Goal: Navigation & Orientation: Find specific page/section

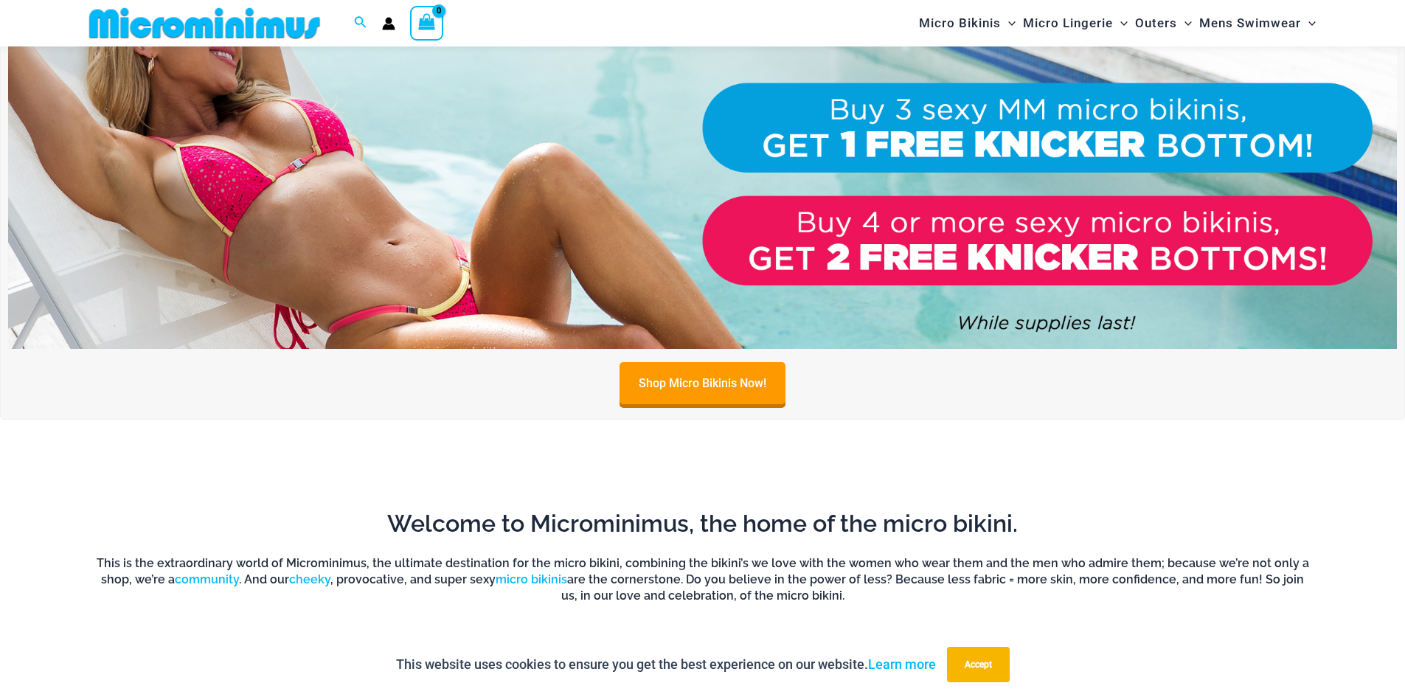
scroll to position [210, 0]
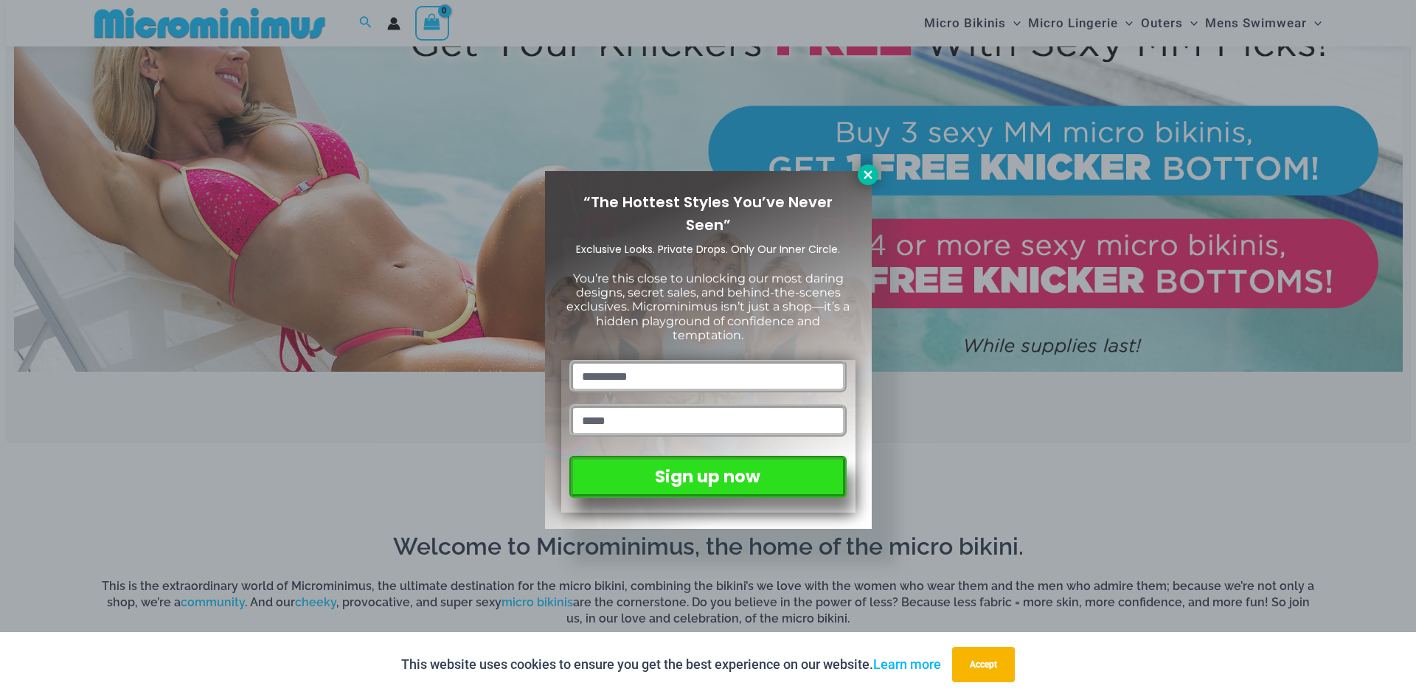
click at [864, 175] on icon at bounding box center [867, 174] width 13 height 13
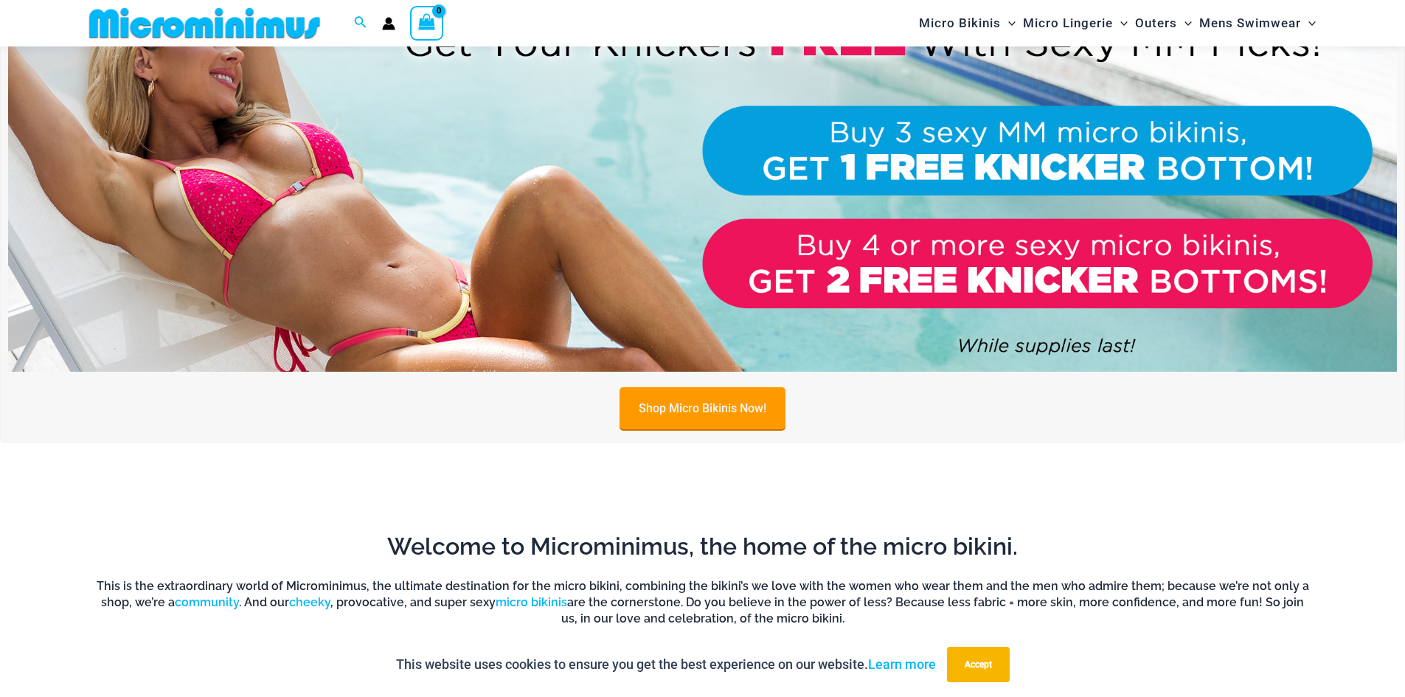
click at [730, 406] on link "Shop Micro Bikinis Now!" at bounding box center [703, 408] width 166 height 42
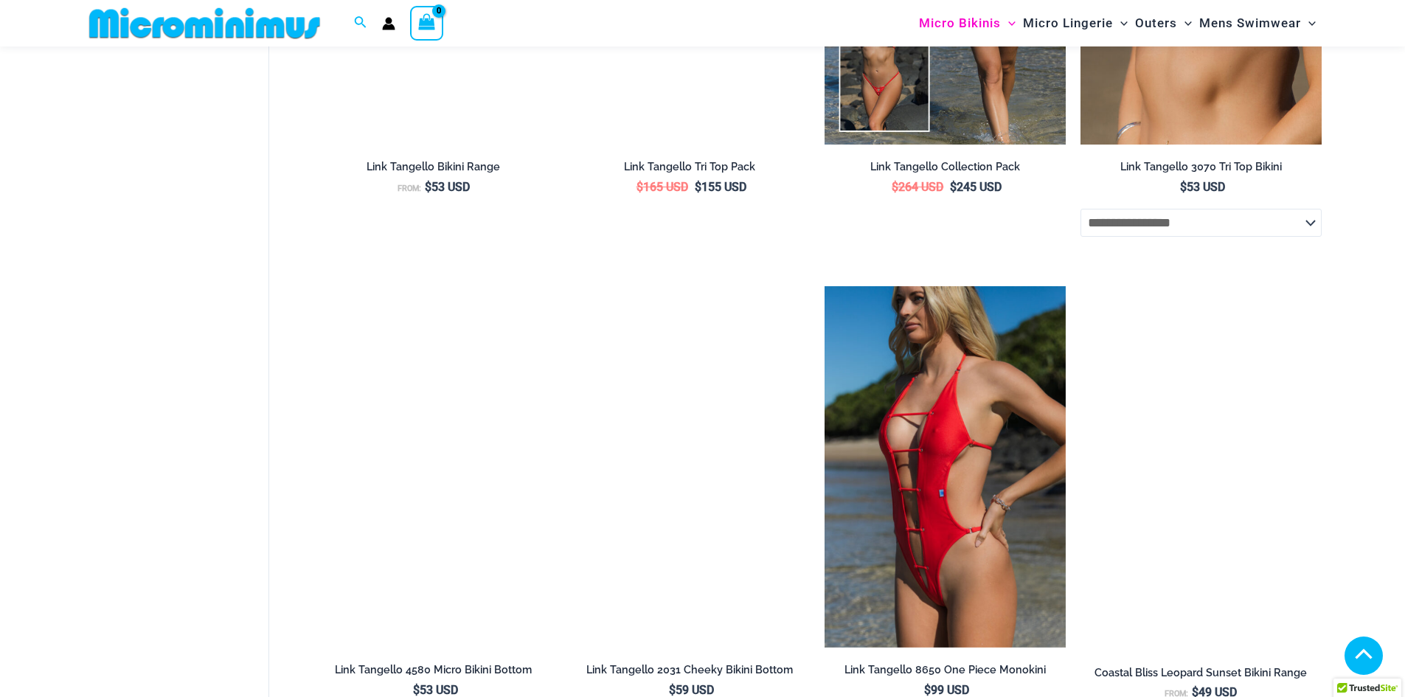
scroll to position [3978, 0]
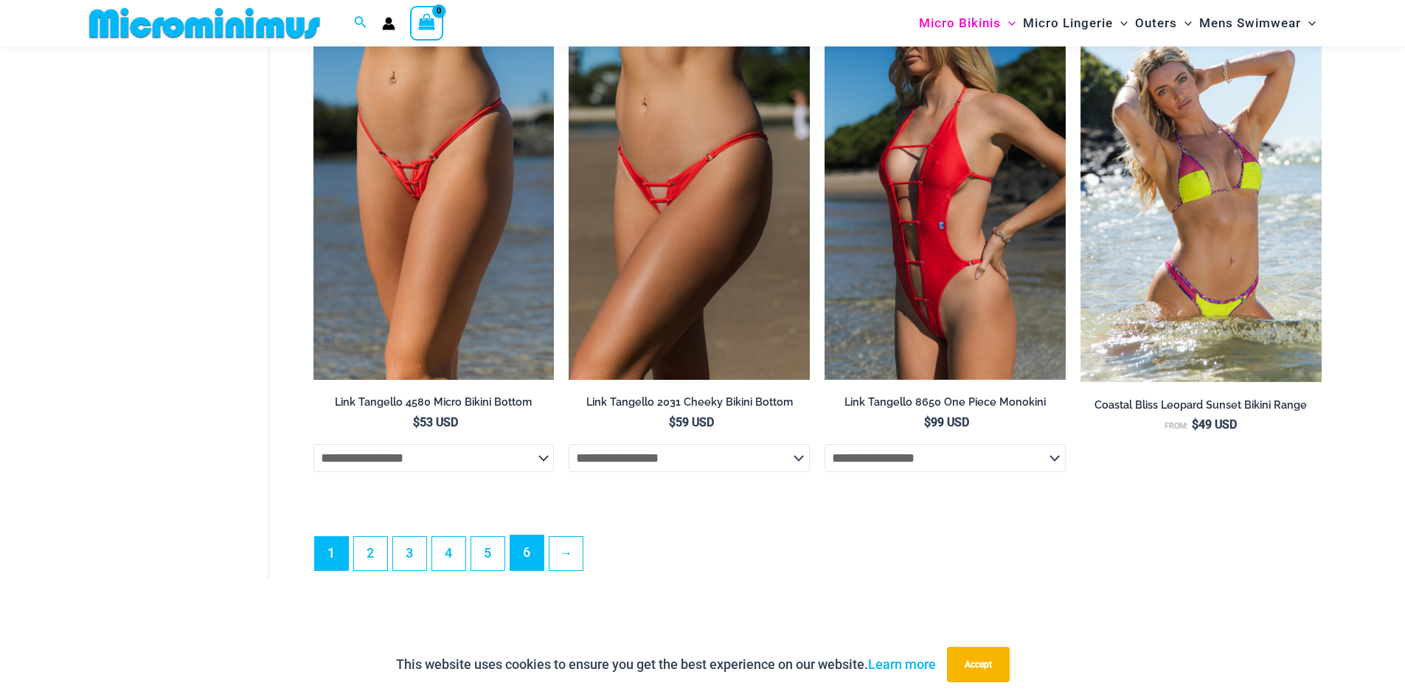
click at [532, 570] on link "6" at bounding box center [526, 552] width 33 height 35
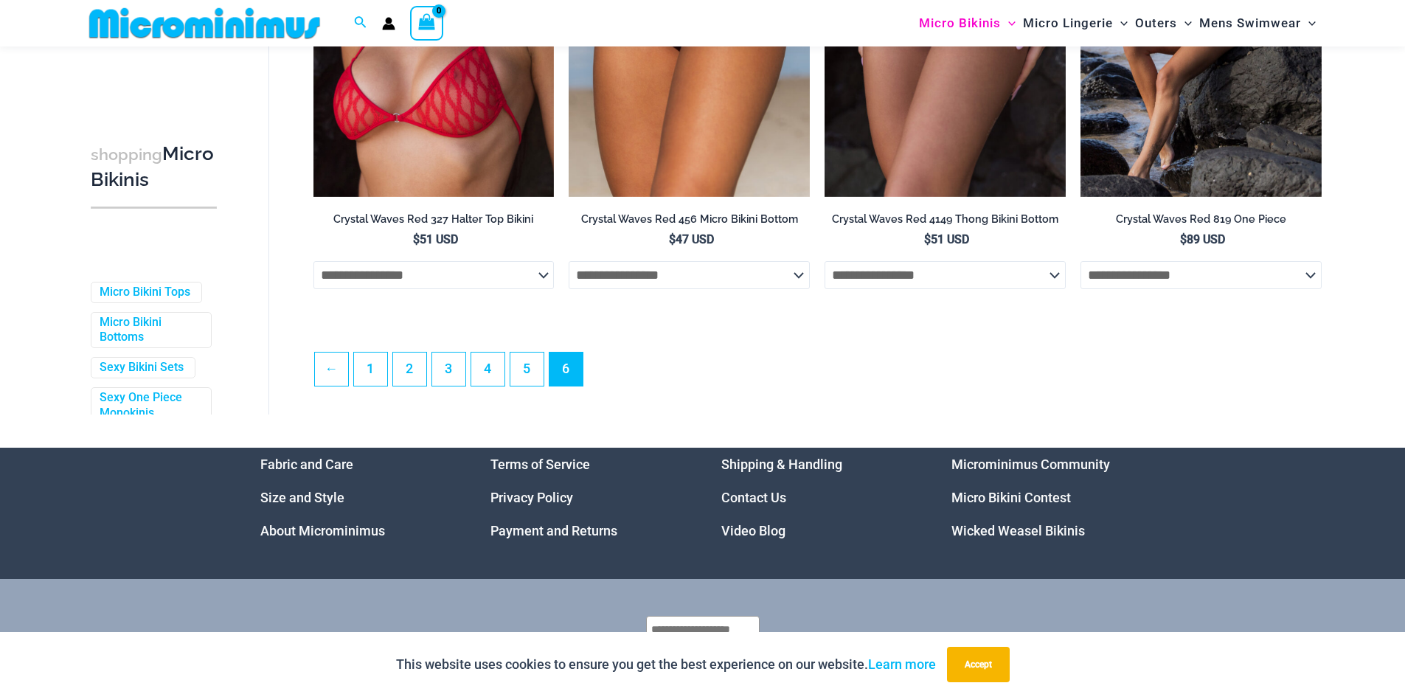
scroll to position [2980, 0]
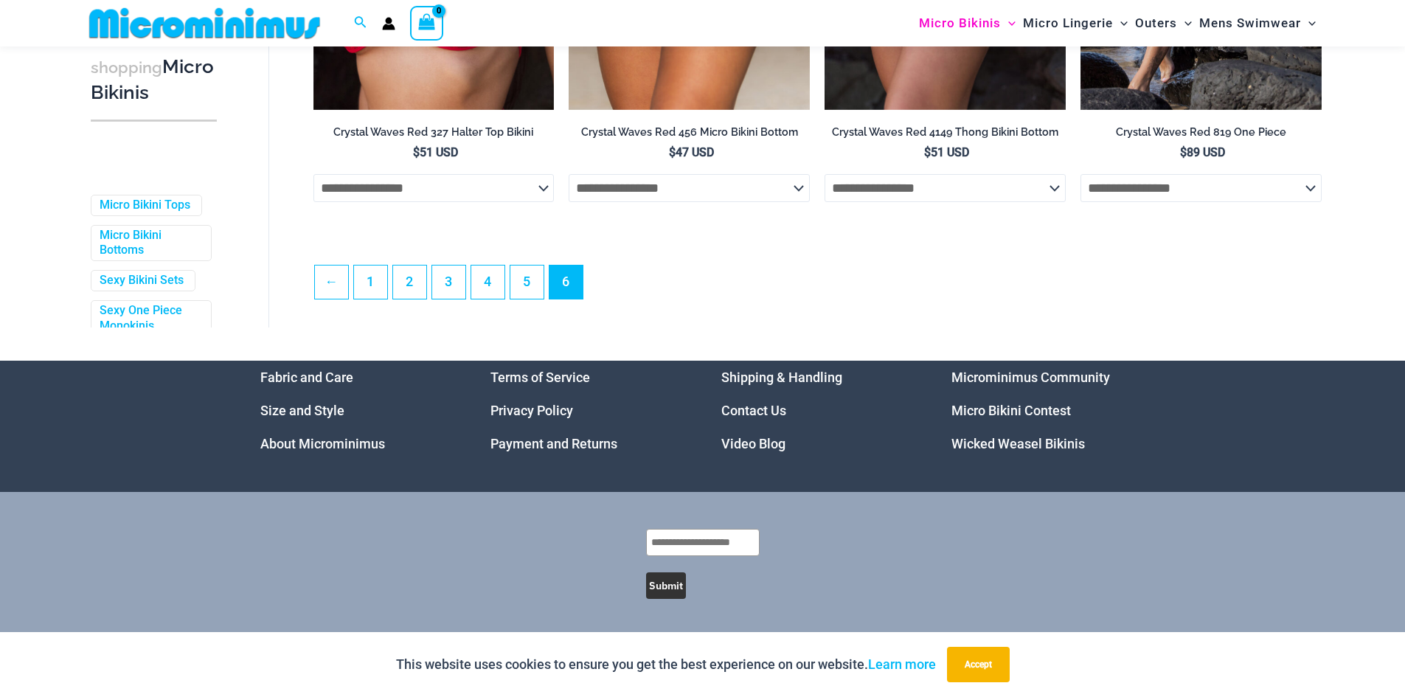
click at [985, 438] on link "Wicked Weasel Bikinis" at bounding box center [1017, 443] width 133 height 15
